Goal: Task Accomplishment & Management: Complete application form

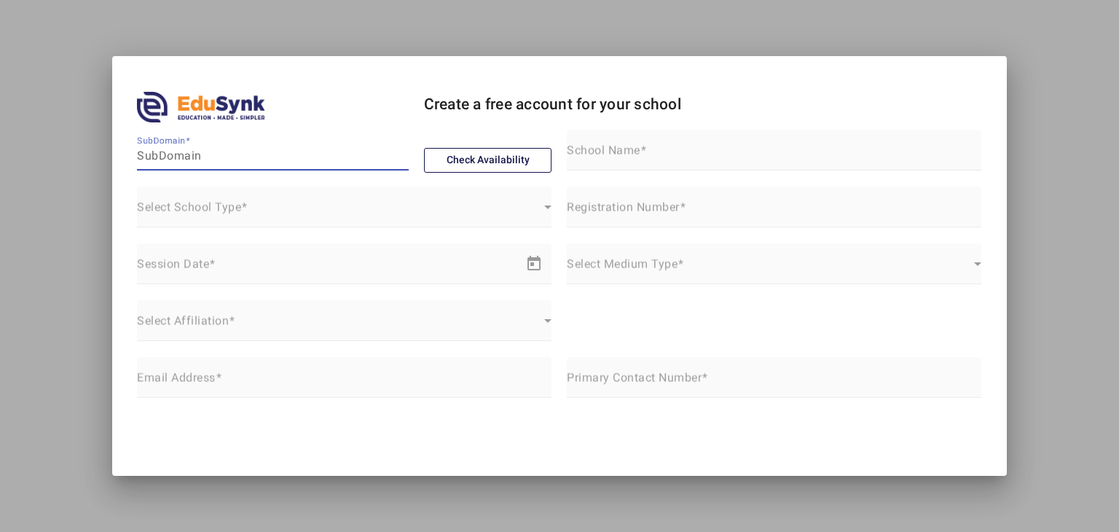
click at [420, 205] on mat-form-field "Select School Type Select School Type" at bounding box center [344, 215] width 415 height 57
click at [389, 225] on mat-form-field "Select School Type Select School Type" at bounding box center [344, 215] width 415 height 57
click at [361, 207] on mat-form-field "Select School Type Select School Type" at bounding box center [344, 215] width 415 height 57
click at [537, 216] on mat-form-field "Select School Type Select School Type" at bounding box center [344, 215] width 415 height 57
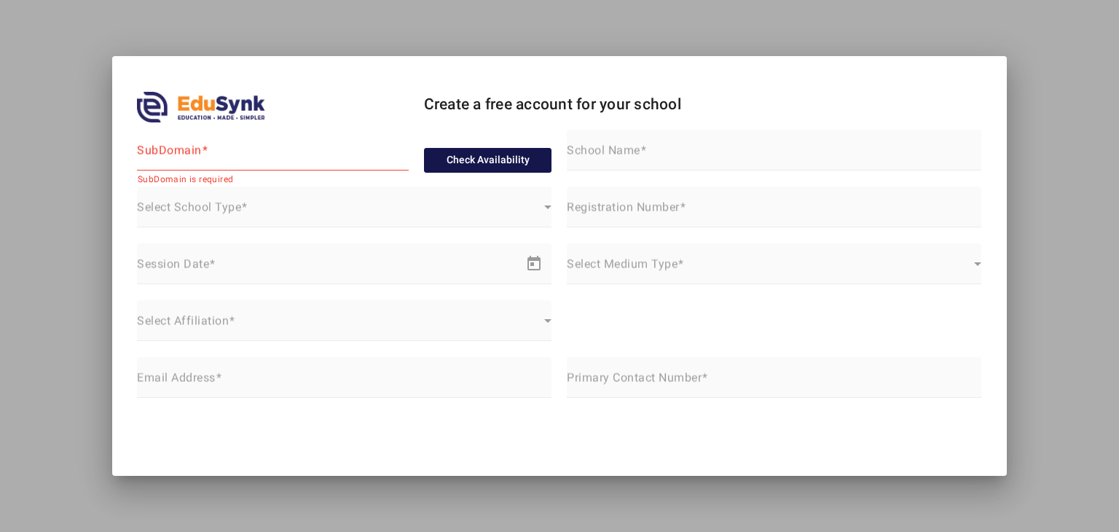
click at [466, 167] on button "Check Availability" at bounding box center [488, 160] width 128 height 25
click at [466, 162] on button "Check Availability" at bounding box center [488, 160] width 128 height 25
click at [309, 150] on input "SubDomain" at bounding box center [273, 155] width 272 height 17
click at [543, 208] on mat-form-field "Select School Type Select School Type" at bounding box center [344, 215] width 415 height 57
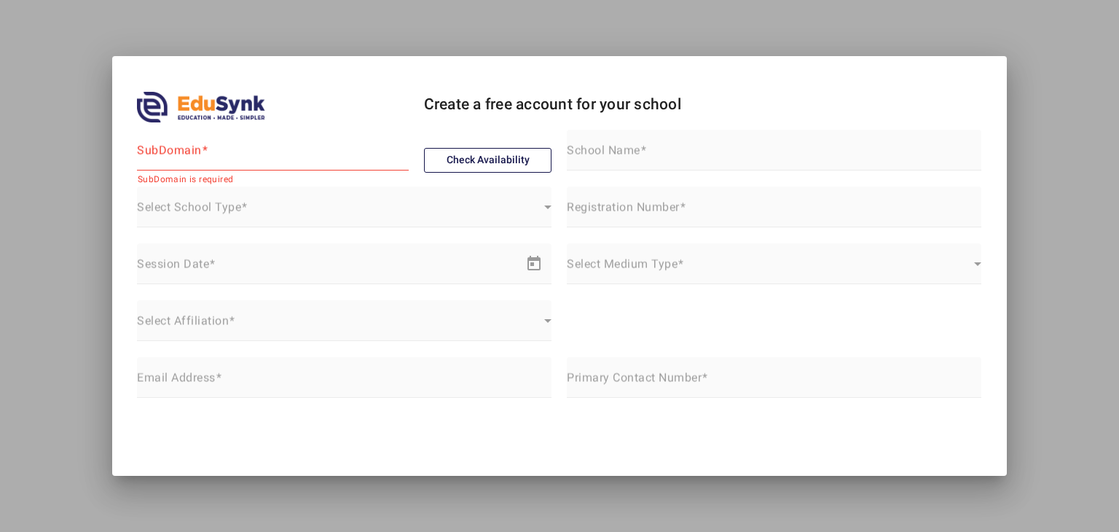
click at [396, 224] on mat-form-field "Select School Type Select School Type" at bounding box center [344, 215] width 415 height 57
click at [210, 253] on mat-form-field "Session Date Start date – End date" at bounding box center [344, 271] width 415 height 57
click at [178, 163] on input "SubDomain" at bounding box center [273, 155] width 272 height 17
type input "KUHIJKHLJ"
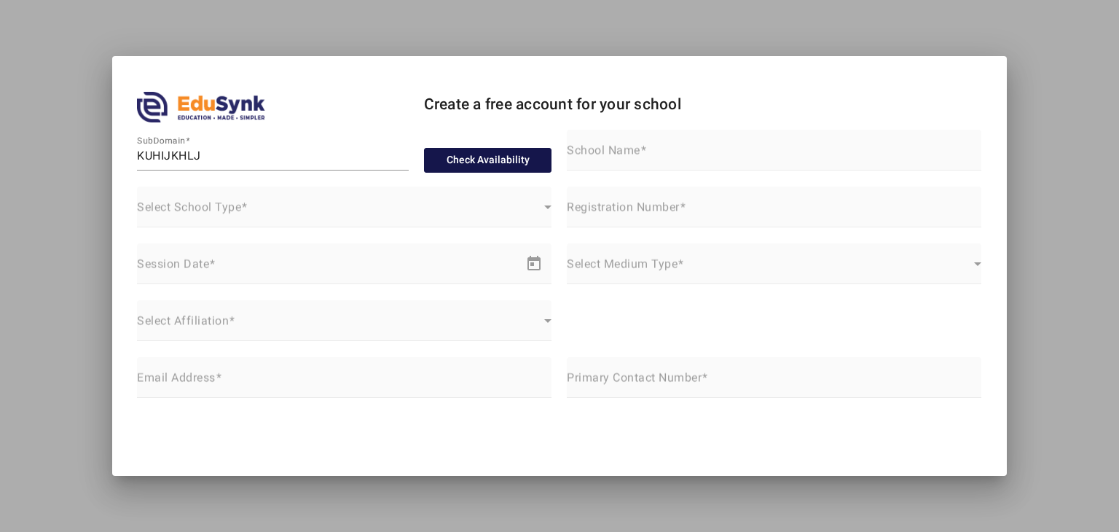
click at [463, 164] on button "Check Availability" at bounding box center [488, 160] width 128 height 25
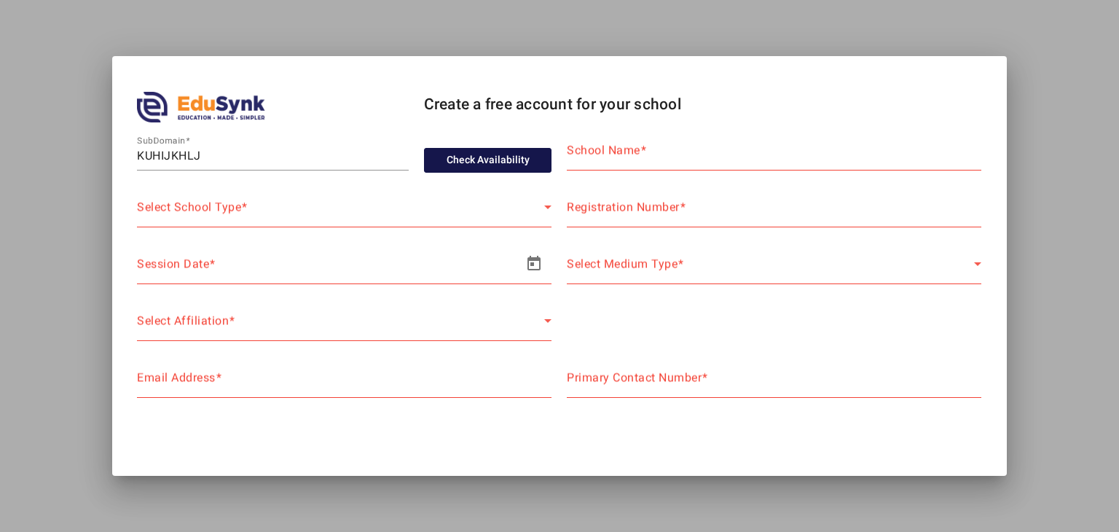
click at [463, 164] on button "Check Availability" at bounding box center [488, 160] width 128 height 25
click at [589, 144] on mat-label "School Name" at bounding box center [604, 151] width 74 height 14
click at [589, 147] on input "School Name" at bounding box center [774, 155] width 415 height 17
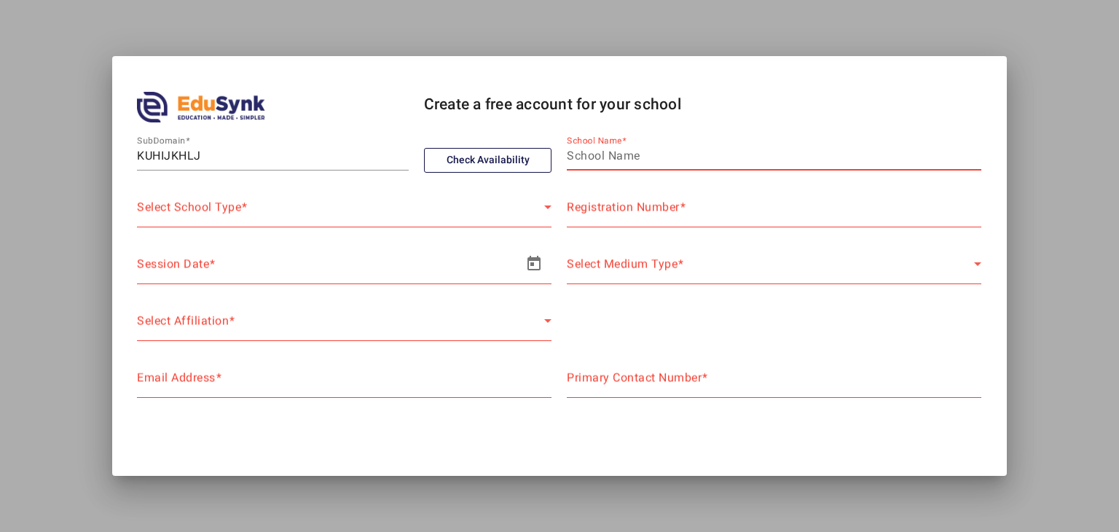
click at [453, 199] on div "Select School Type Select School Type" at bounding box center [344, 207] width 415 height 41
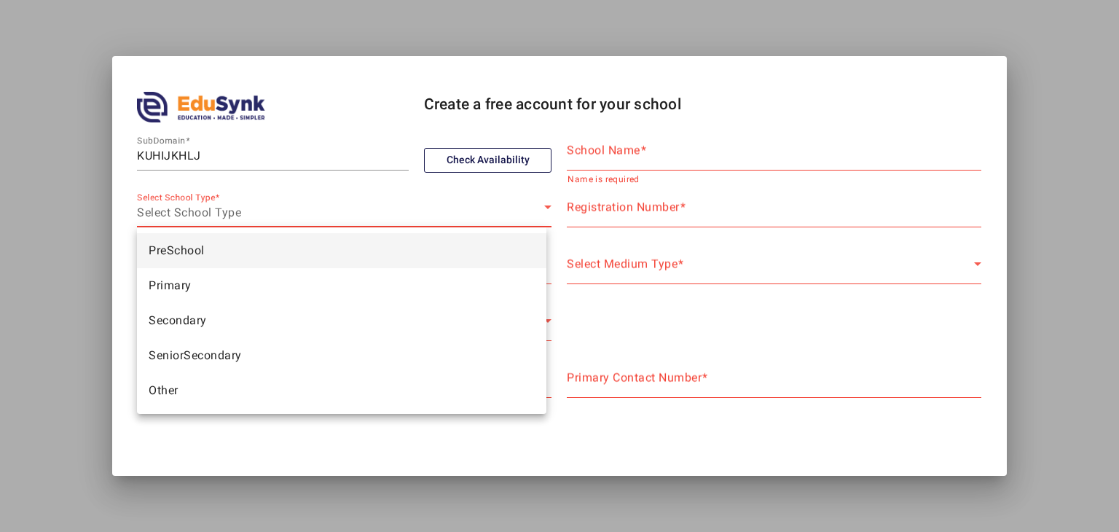
click at [364, 257] on mat-option "PreSchool" at bounding box center [342, 250] width 410 height 35
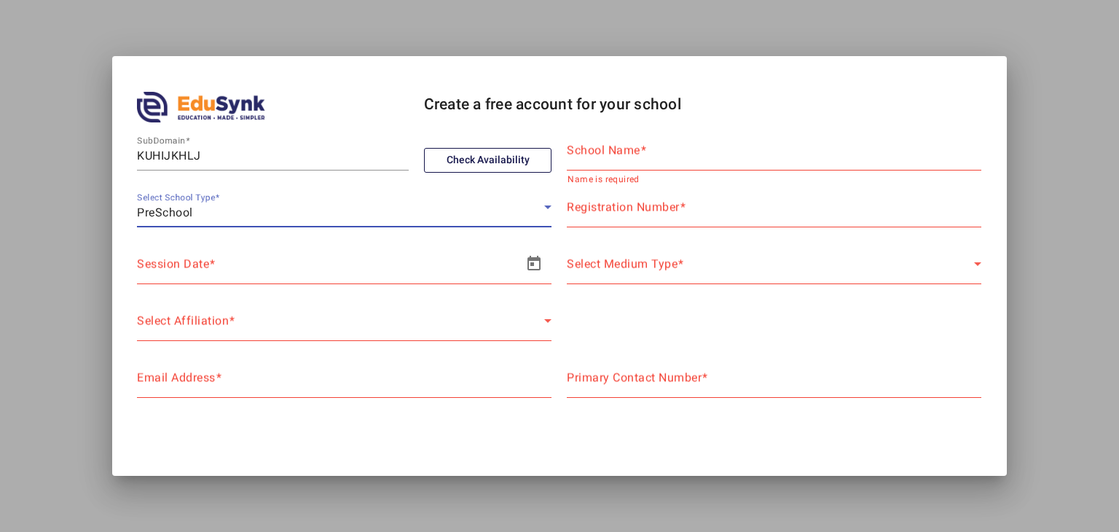
click at [363, 260] on div "Session Date Start date – End date" at bounding box center [325, 263] width 377 height 41
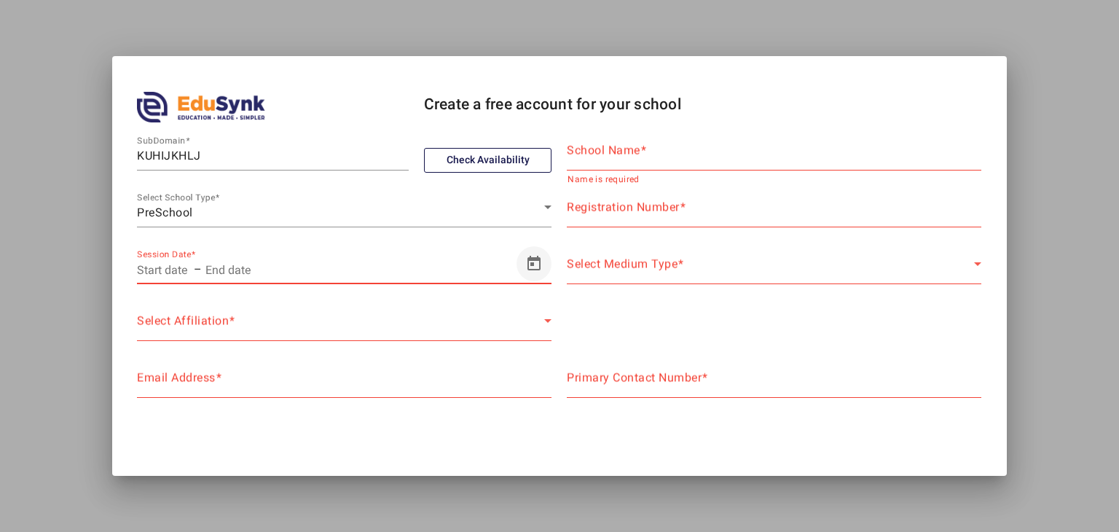
click at [517, 269] on span "Open calendar" at bounding box center [534, 263] width 35 height 35
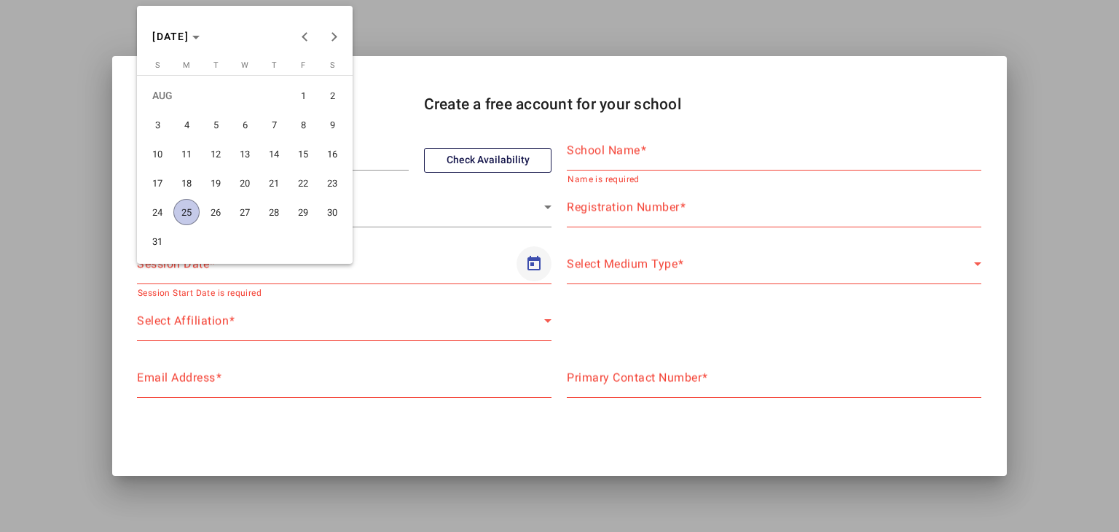
click at [516, 269] on div at bounding box center [559, 266] width 1119 height 532
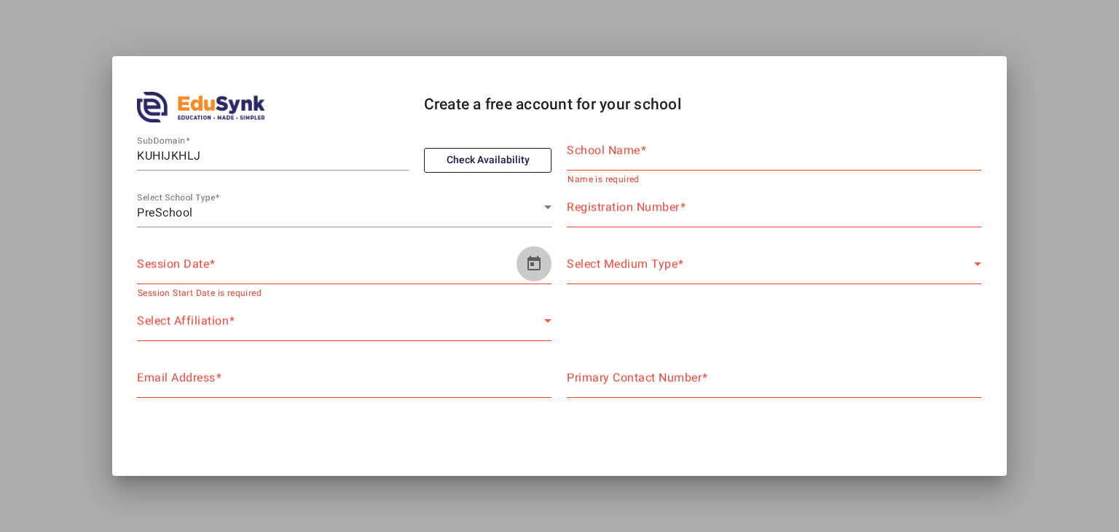
click at [517, 269] on span "Open calendar" at bounding box center [534, 263] width 35 height 35
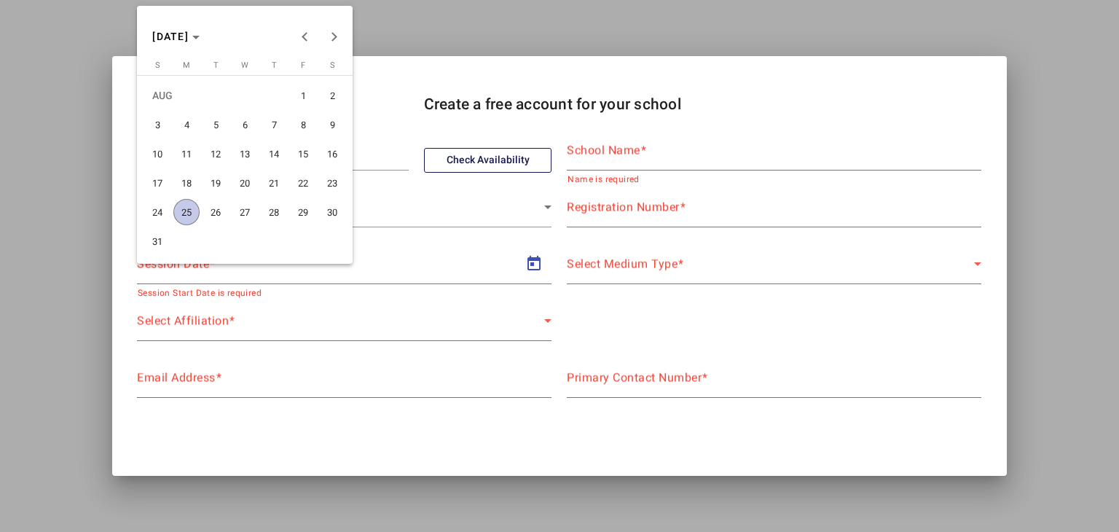
click at [182, 203] on span "25" at bounding box center [186, 212] width 26 height 26
type input "[DATE]"
click at [213, 208] on span "26" at bounding box center [216, 212] width 26 height 26
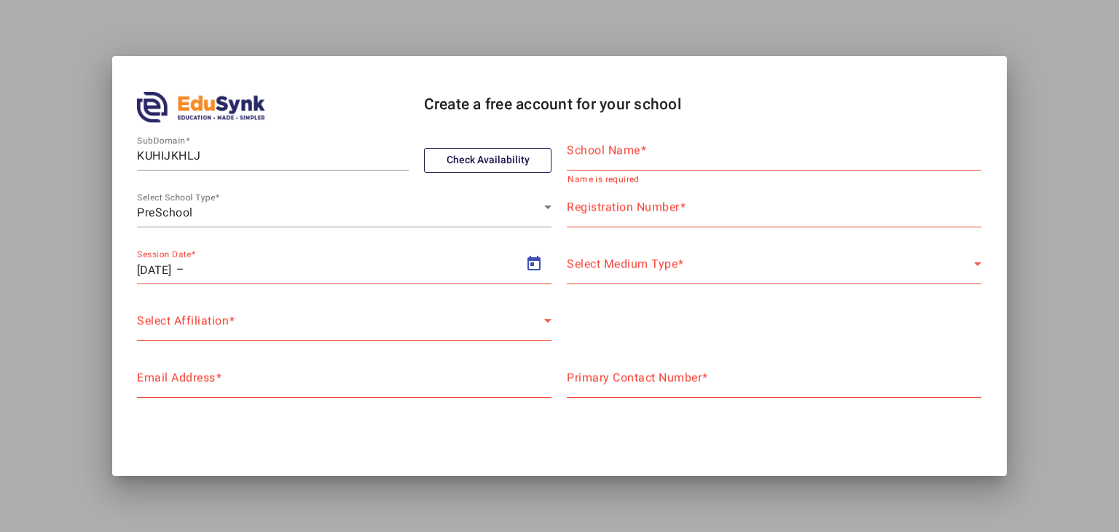
type input "[DATE]"
click at [650, 256] on div "Select Medium Type Select Medium Type" at bounding box center [774, 263] width 415 height 41
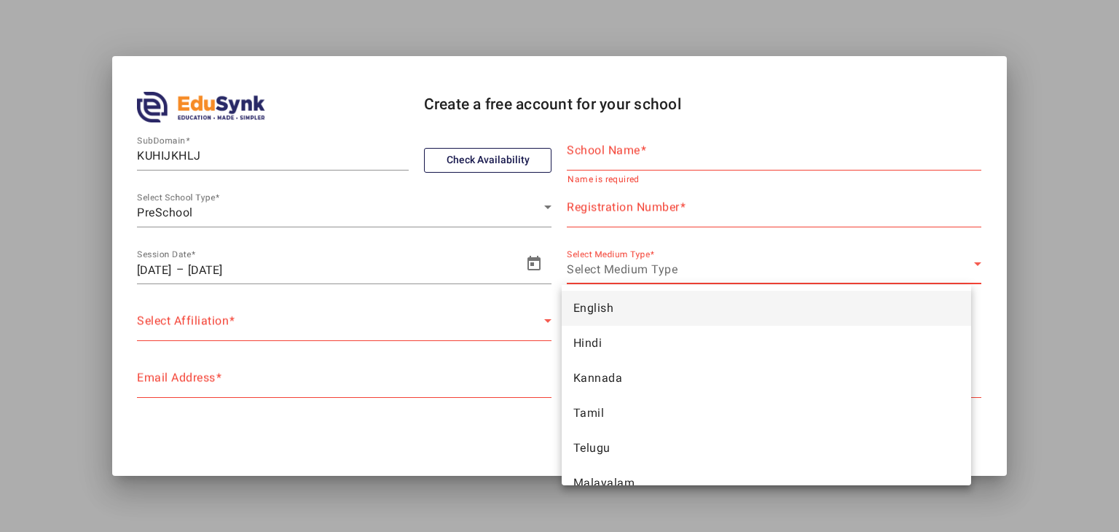
click at [600, 310] on span "English" at bounding box center [593, 307] width 41 height 17
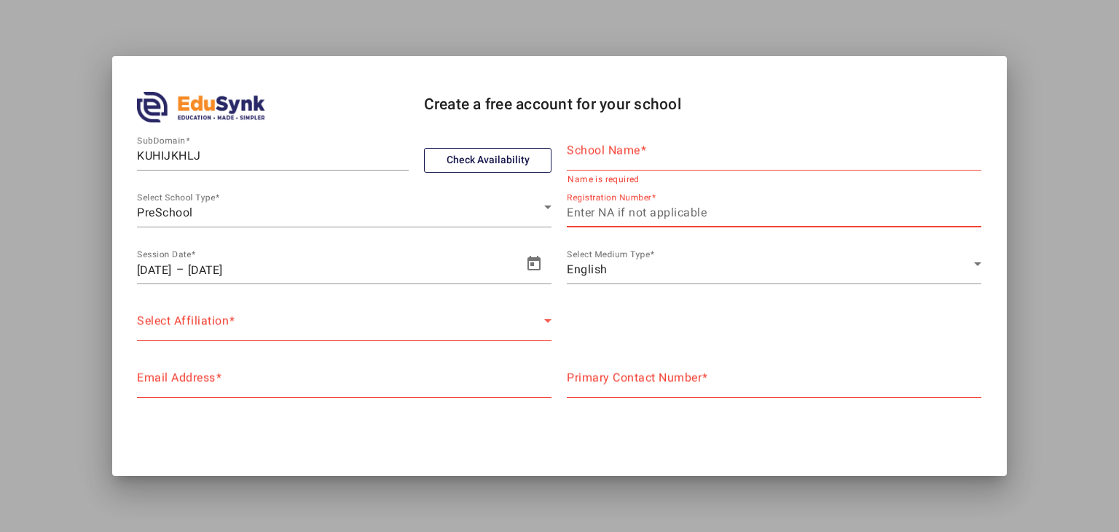
click at [586, 219] on input "Registration Number" at bounding box center [774, 212] width 415 height 17
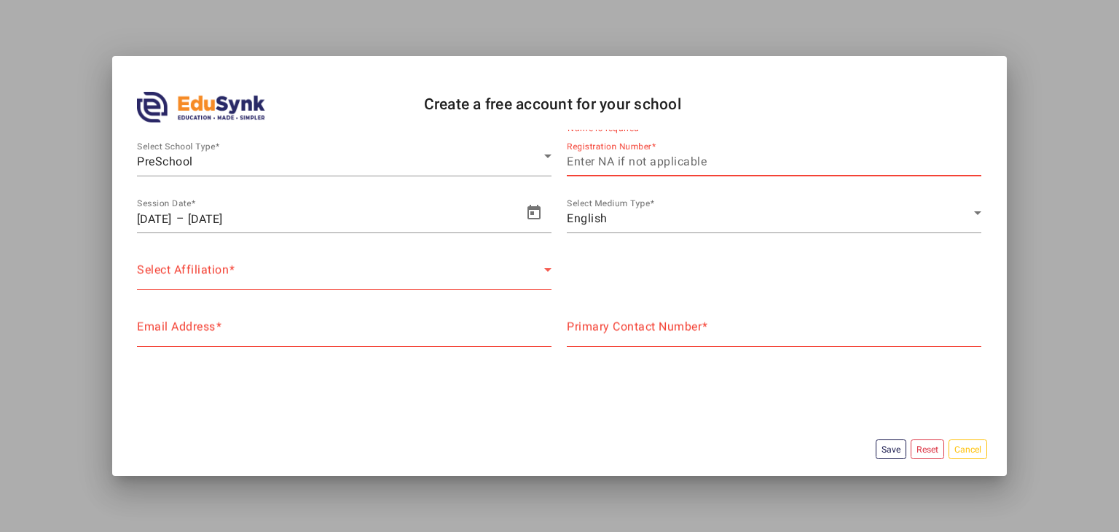
click at [479, 267] on div "Select Affiliation" at bounding box center [340, 275] width 407 height 17
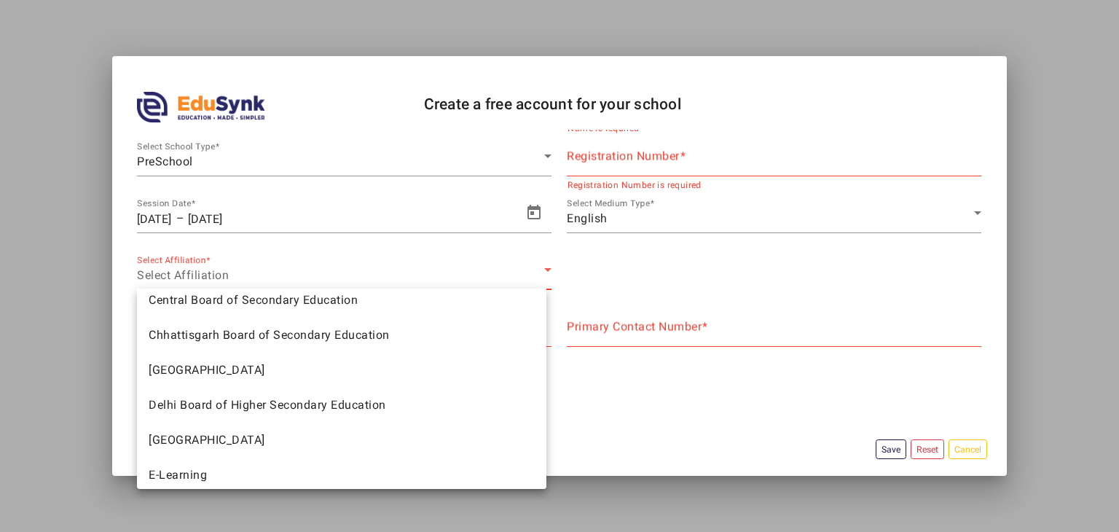
scroll to position [222, 0]
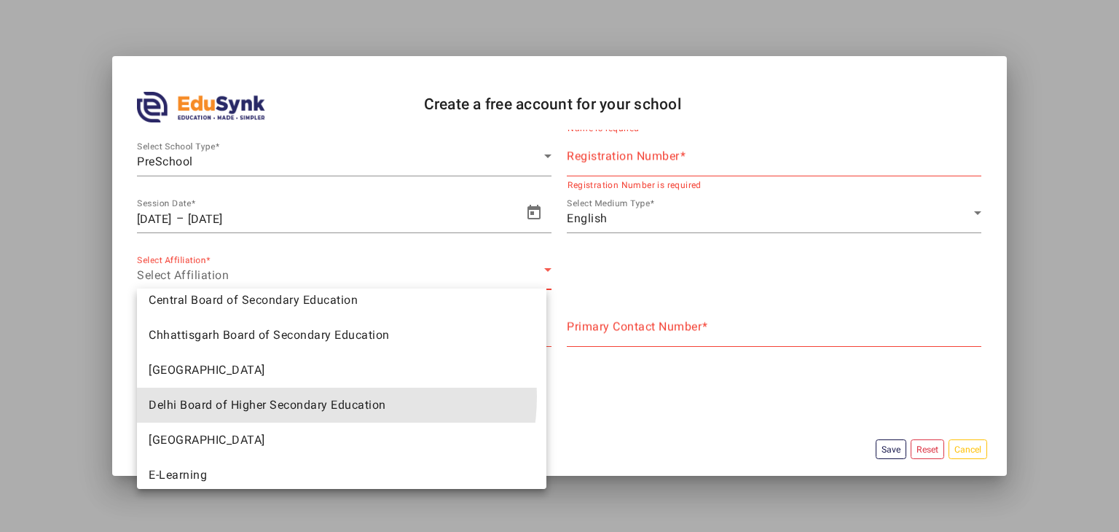
click at [321, 396] on span "Delhi Board of Higher Secondary Education" at bounding box center [268, 404] width 238 height 17
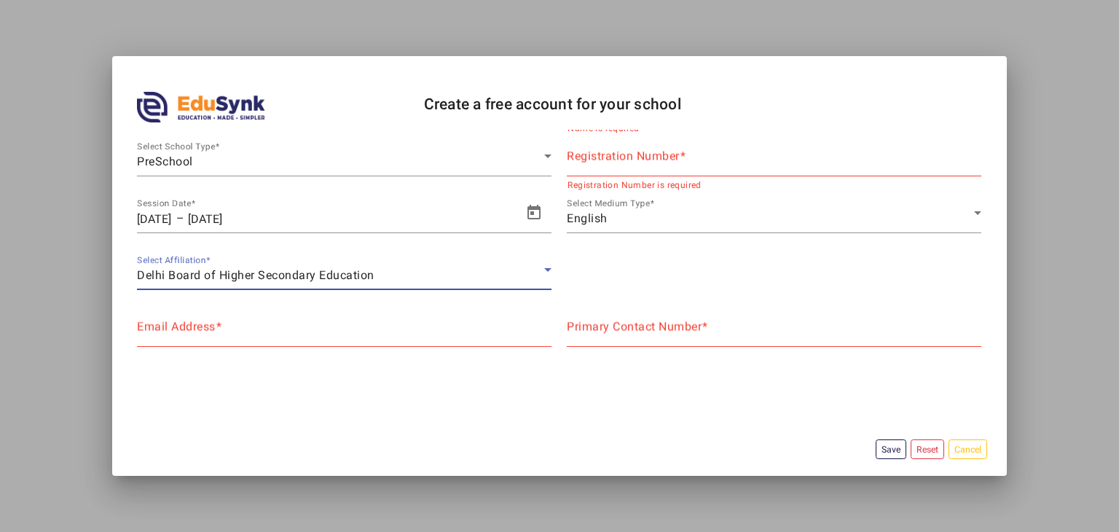
click at [280, 318] on div "Email Address" at bounding box center [344, 326] width 415 height 41
click at [579, 327] on mat-label "Primary Contact Number" at bounding box center [634, 327] width 135 height 14
click at [579, 327] on input "Primary Contact Number" at bounding box center [774, 332] width 415 height 17
click at [974, 461] on mat-dialog-content "SubDomain KUHIJKHLJ Check Availability School Name Name is required Select Scho…" at bounding box center [560, 303] width 896 height 346
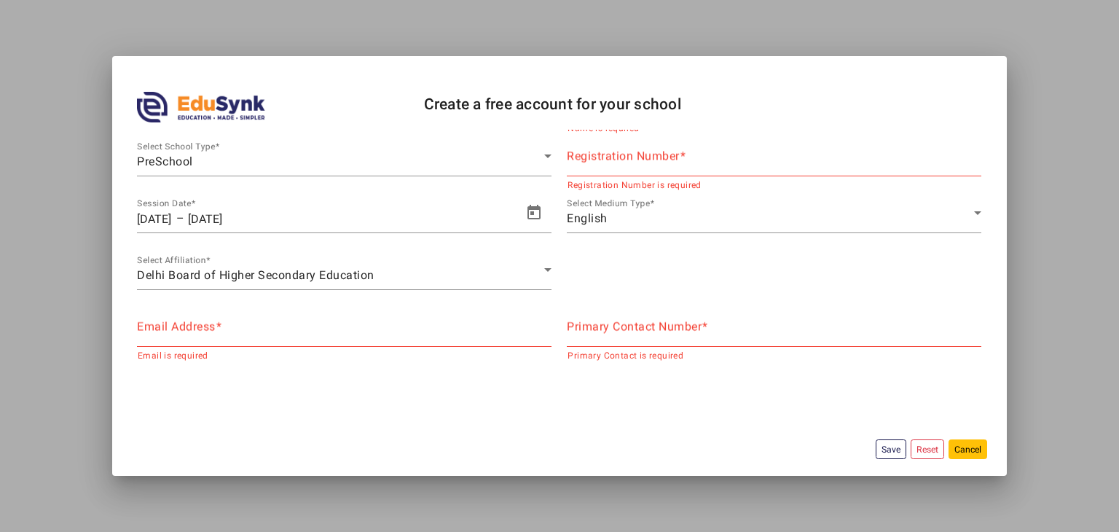
click at [958, 444] on button "Cancel" at bounding box center [968, 449] width 39 height 20
